Goal: Register for event/course

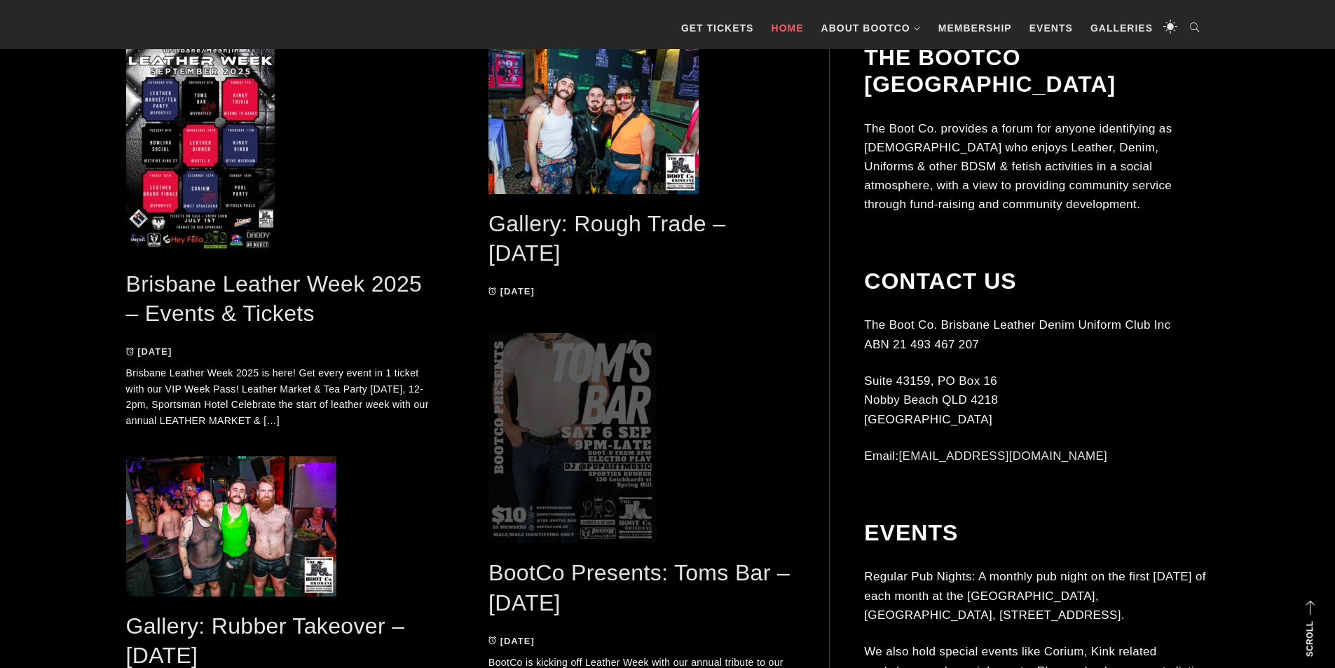
scroll to position [769, 0]
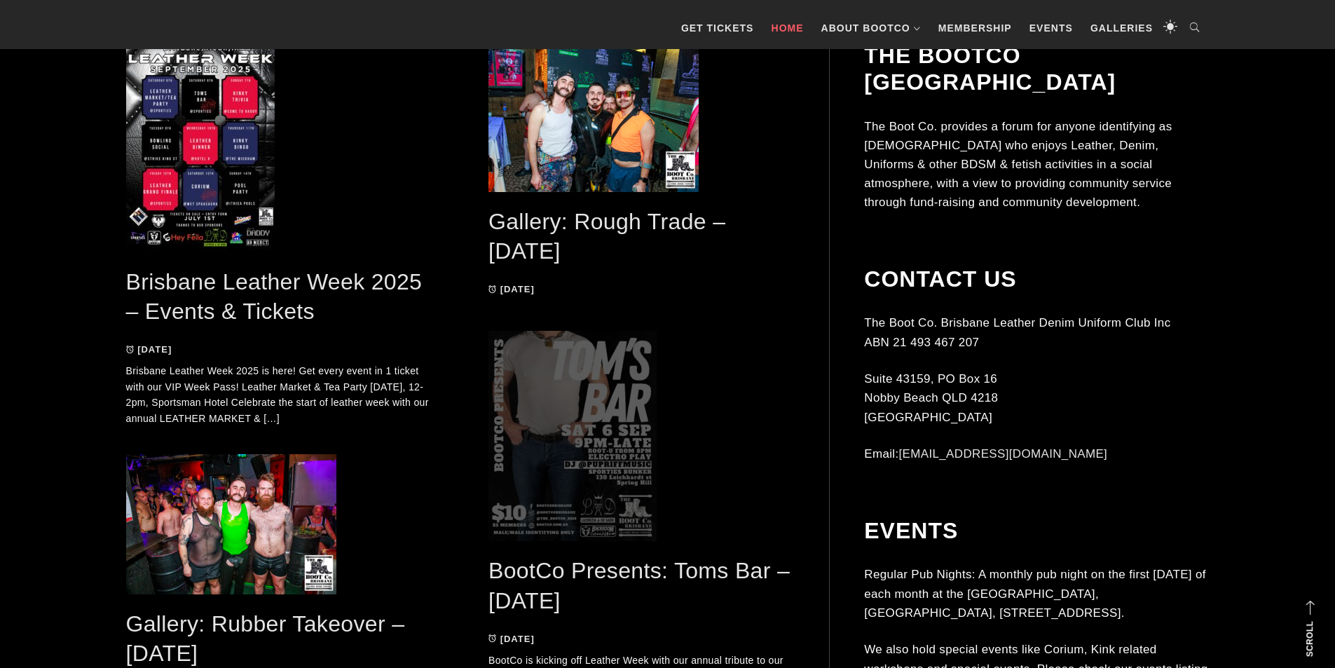
click at [628, 488] on span at bounding box center [641, 436] width 307 height 210
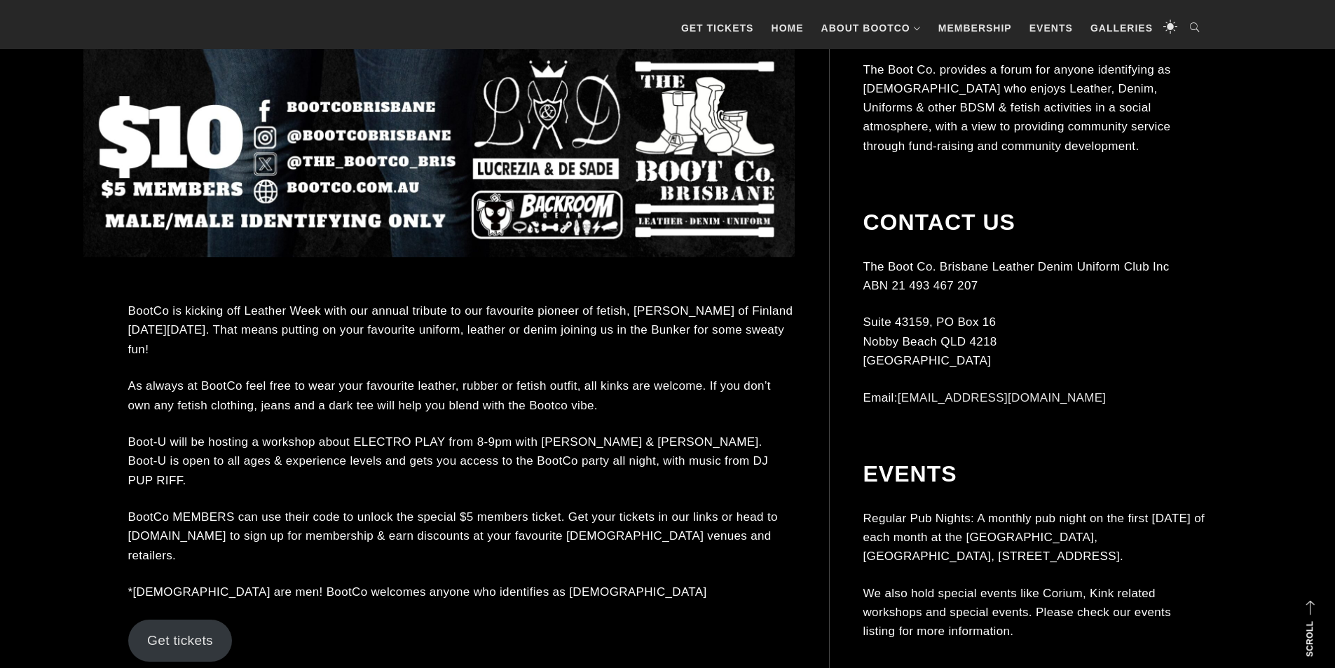
scroll to position [1119, 0]
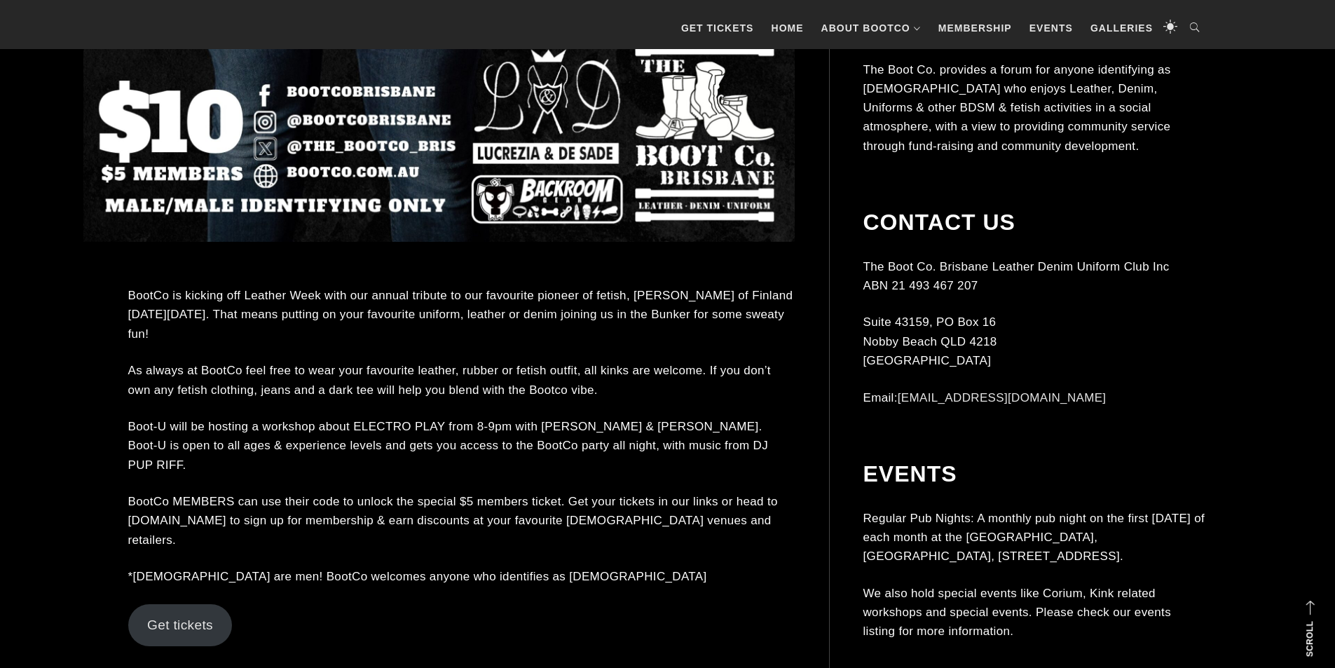
click at [163, 604] on link "Get tickets" at bounding box center [180, 625] width 104 height 42
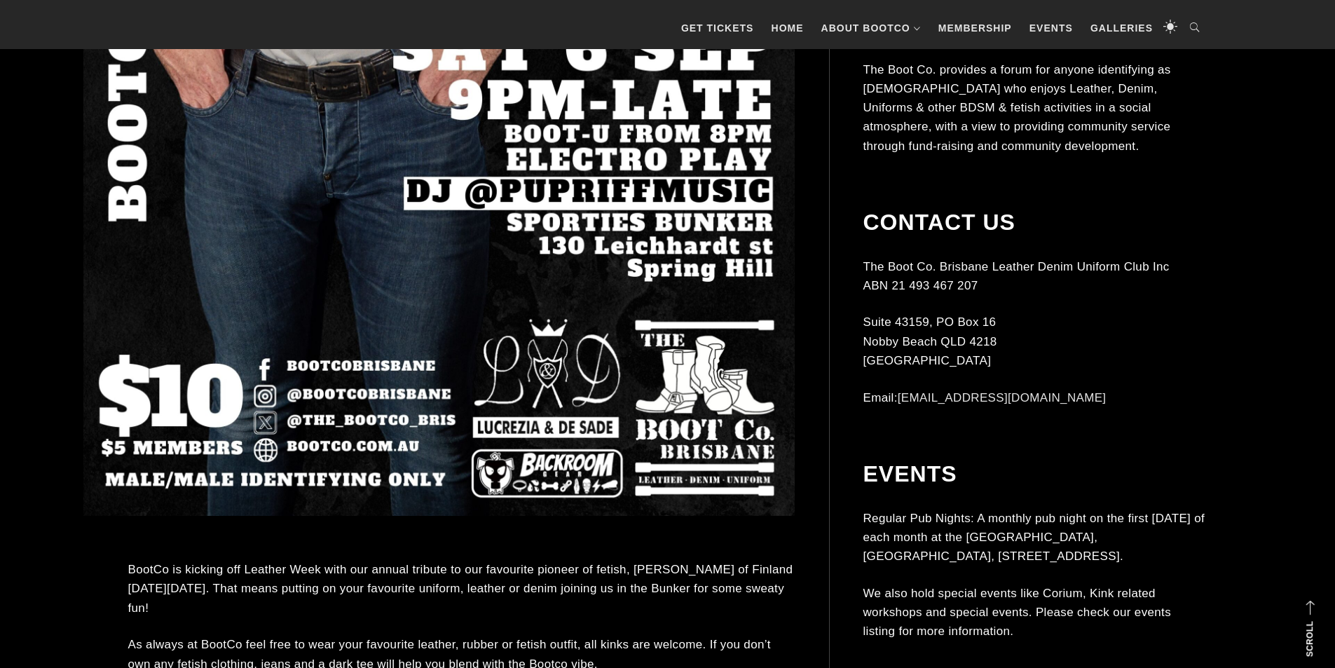
scroll to position [1055, 0]
